Goal: Information Seeking & Learning: Find specific fact

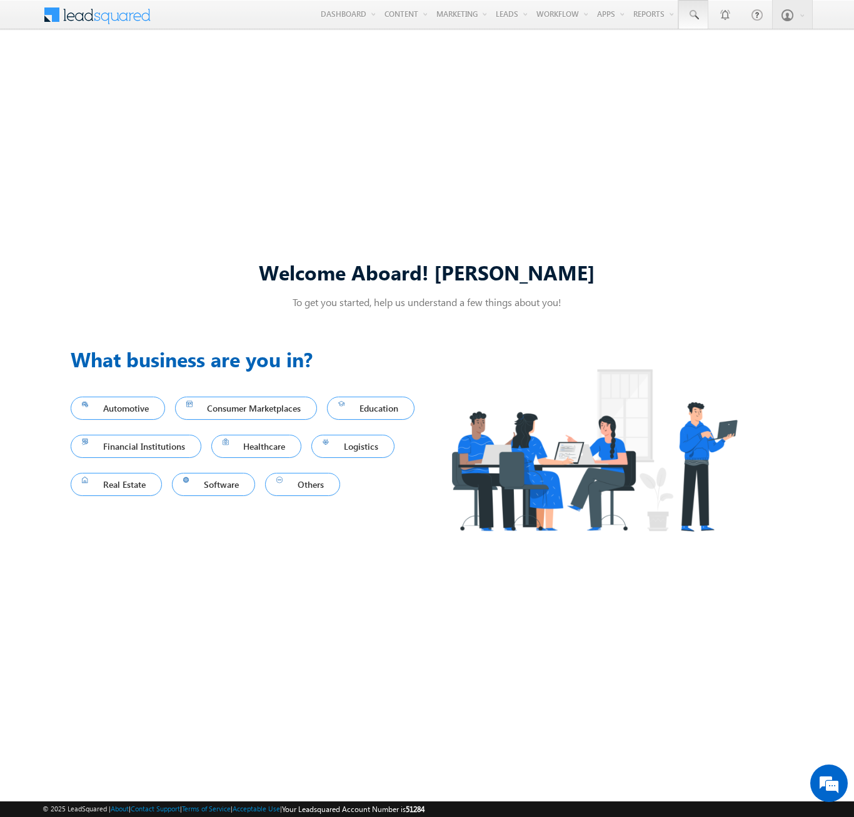
click at [692, 15] on span at bounding box center [693, 15] width 12 height 12
type input "8962308697"
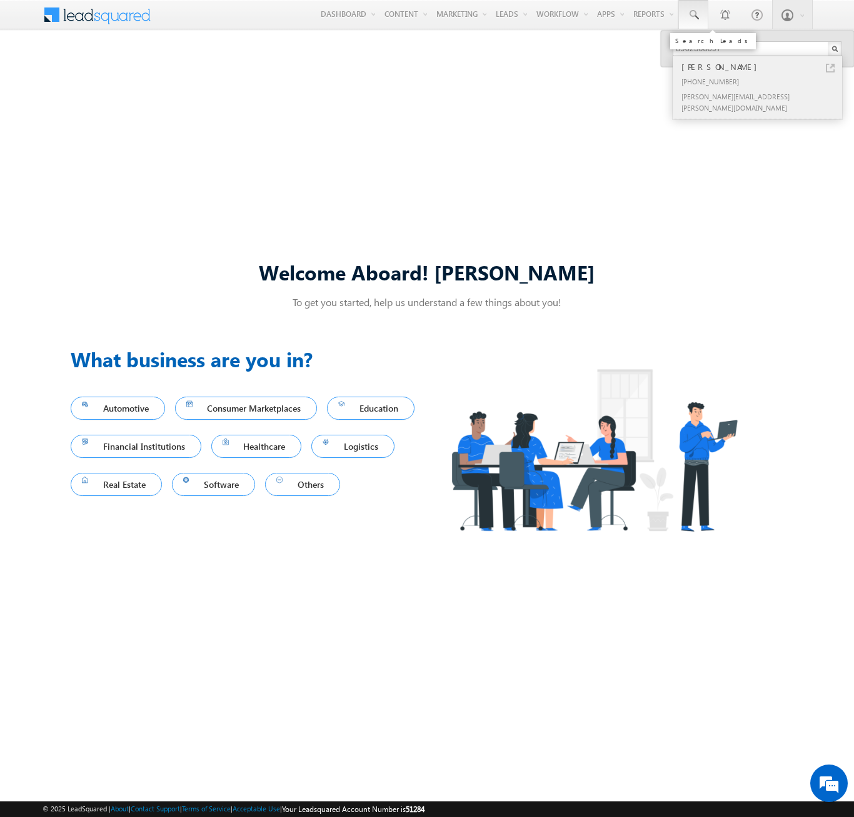
click at [762, 67] on div "[PERSON_NAME]" at bounding box center [762, 67] width 167 height 14
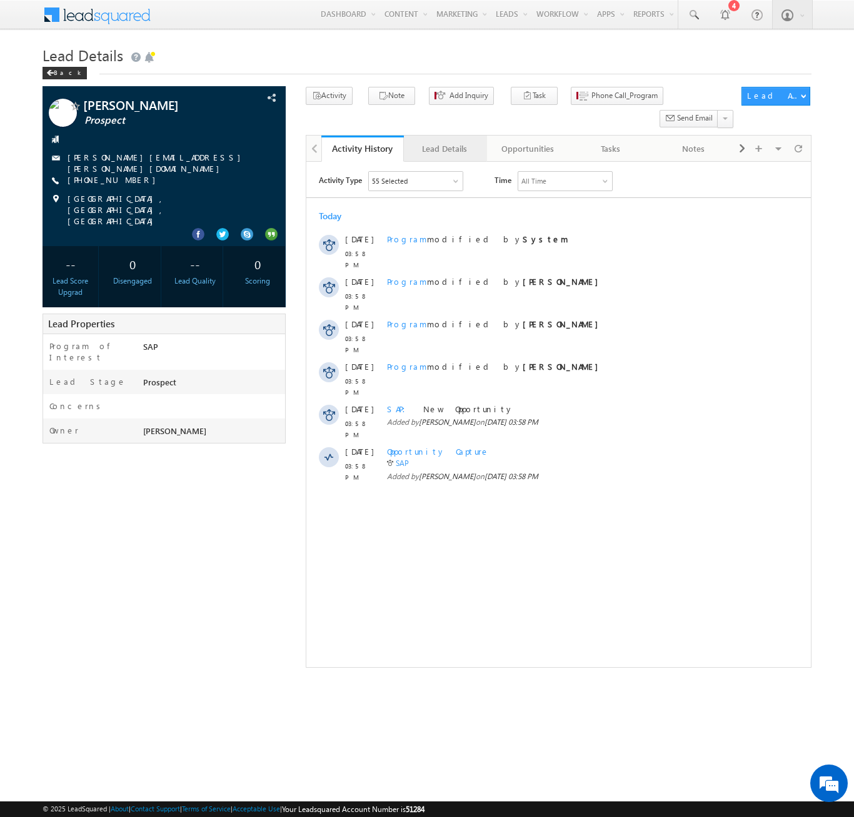
click at [444, 141] on div "Lead Details" at bounding box center [444, 148] width 61 height 15
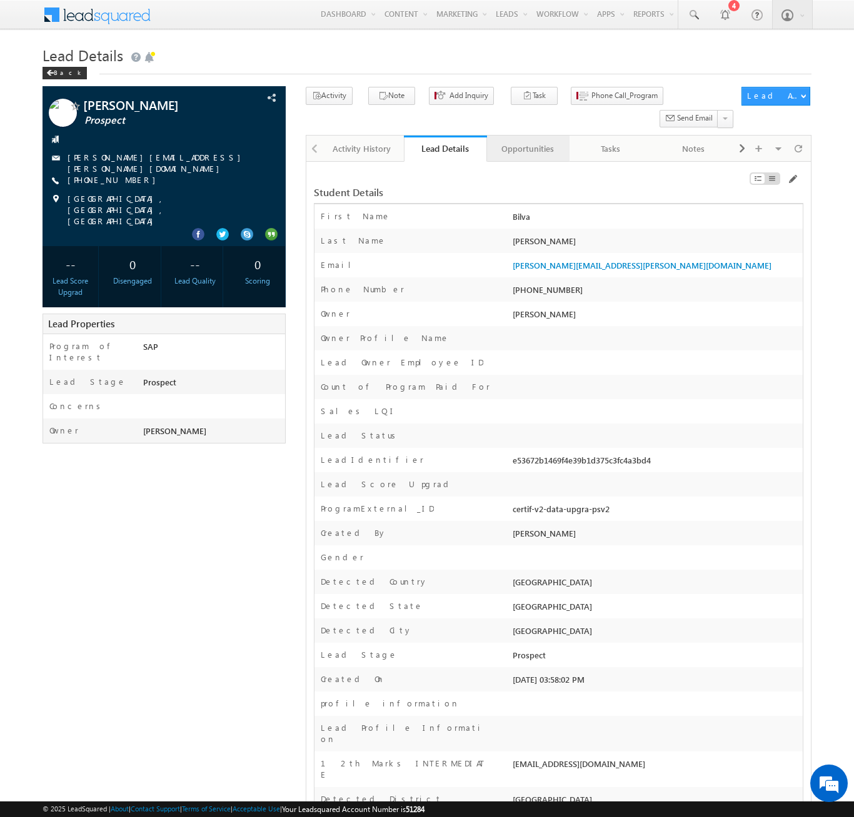
click at [527, 141] on div "Opportunities" at bounding box center [527, 148] width 61 height 15
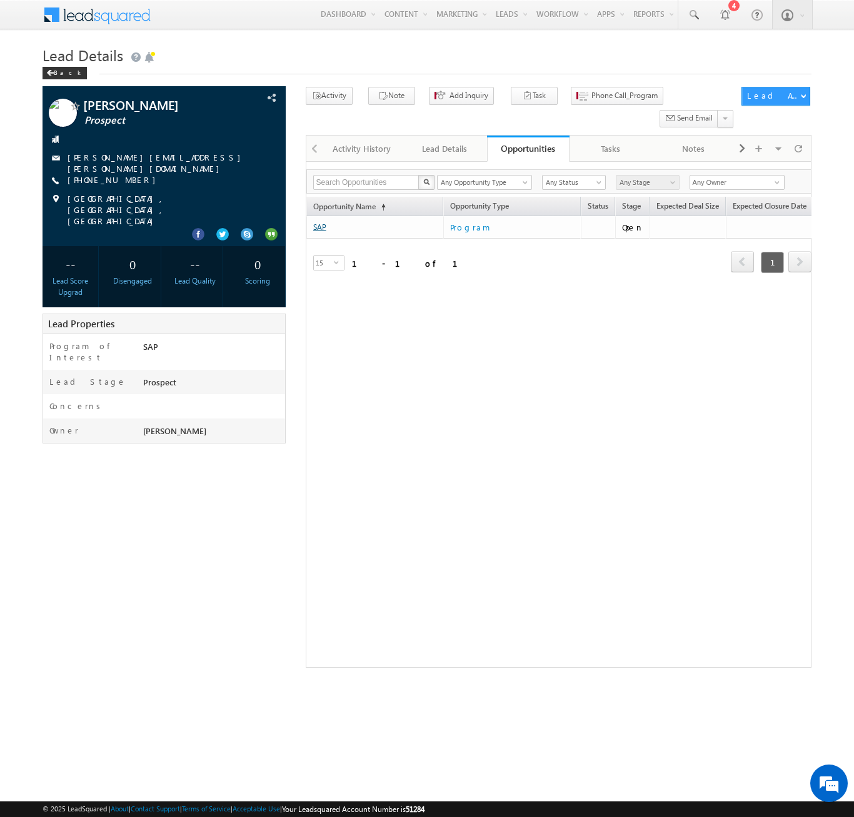
click at [319, 222] on link "SAP" at bounding box center [319, 226] width 13 height 9
